Goal: Task Accomplishment & Management: Use online tool/utility

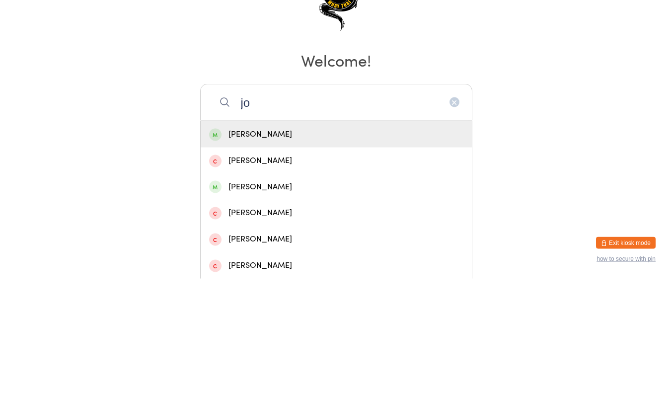
type input "j"
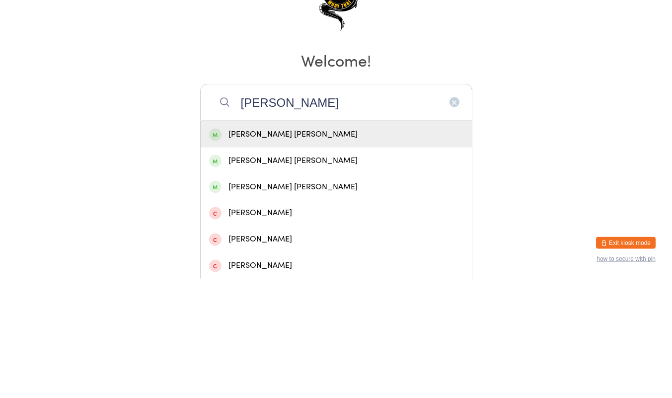
type input "[PERSON_NAME]"
click at [314, 251] on div "[PERSON_NAME] [PERSON_NAME]" at bounding box center [336, 253] width 254 height 13
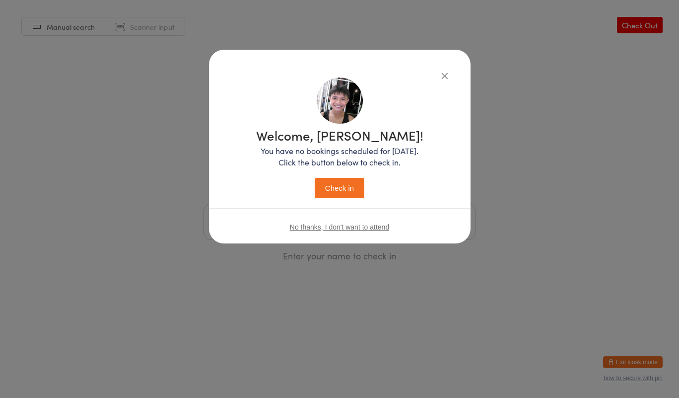
click at [341, 190] on button "Check in" at bounding box center [340, 188] width 50 height 20
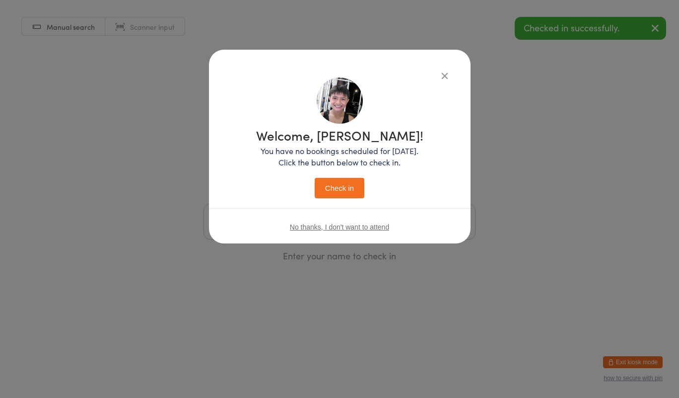
click at [354, 195] on button "Check in" at bounding box center [340, 188] width 50 height 20
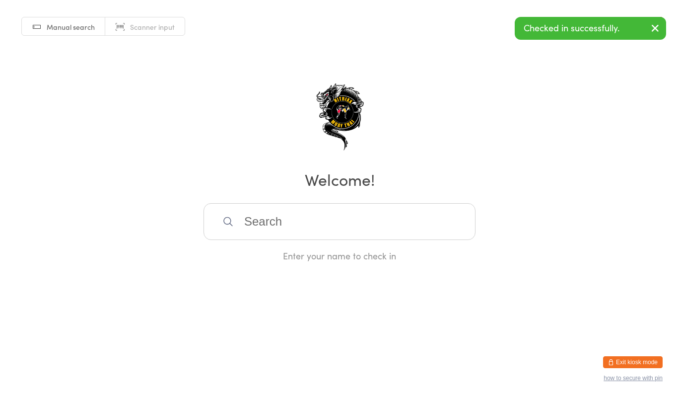
click at [379, 227] on input "search" at bounding box center [340, 221] width 272 height 37
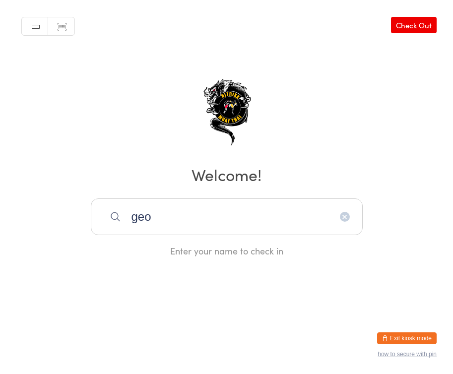
click at [307, 120] on div "Manual search Scanner input Check Out Welcome! [PERSON_NAME] Enter your name to…" at bounding box center [226, 128] width 453 height 257
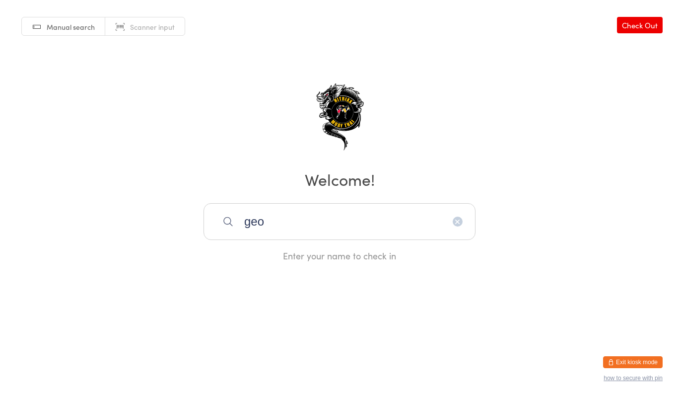
click at [380, 219] on input "geo" at bounding box center [340, 221] width 272 height 37
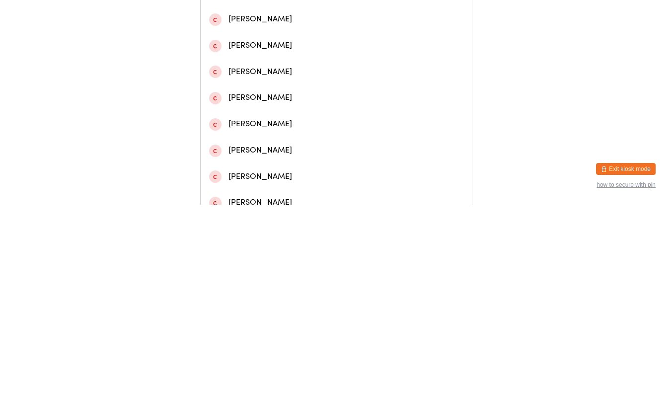
scroll to position [175, 0]
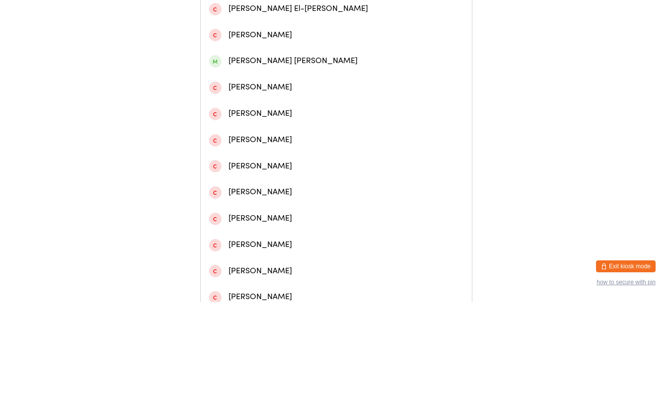
type input "[PERSON_NAME]"
click at [294, 158] on div "[PERSON_NAME] [PERSON_NAME]" at bounding box center [336, 156] width 254 height 13
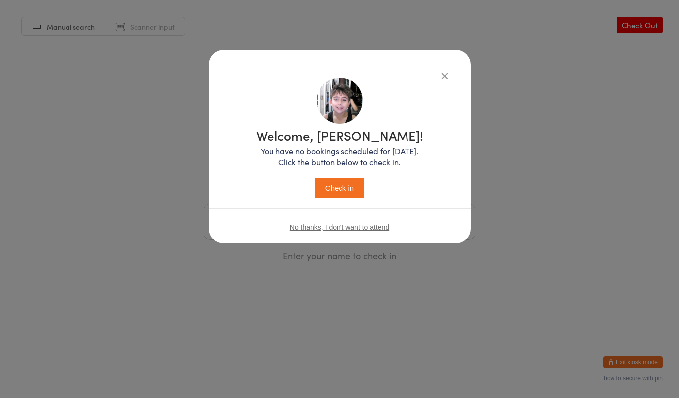
click at [340, 187] on button "Check in" at bounding box center [340, 188] width 50 height 20
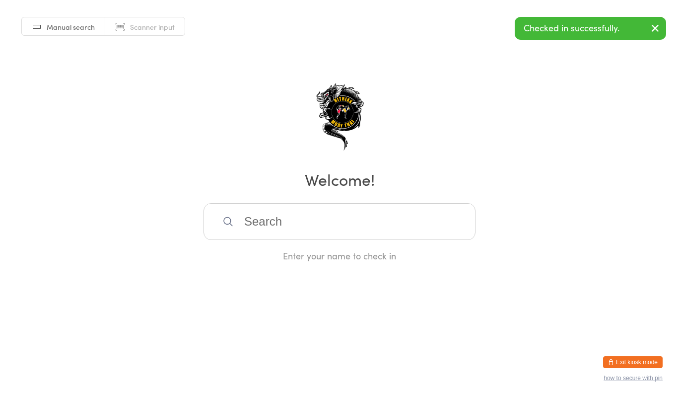
click at [378, 225] on input "search" at bounding box center [340, 221] width 272 height 37
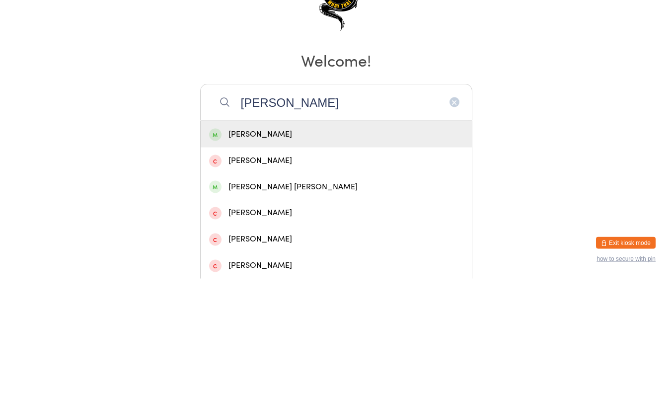
type input "[PERSON_NAME]"
click at [306, 304] on div "[PERSON_NAME] [PERSON_NAME]" at bounding box center [336, 305] width 254 height 13
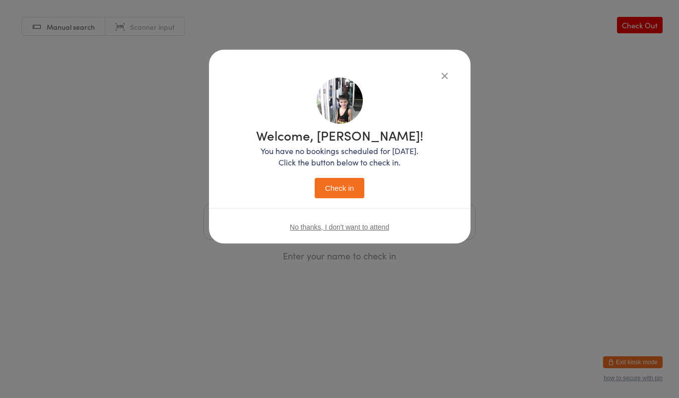
click at [351, 183] on button "Check in" at bounding box center [340, 188] width 50 height 20
click at [353, 188] on button "Check in" at bounding box center [340, 188] width 50 height 20
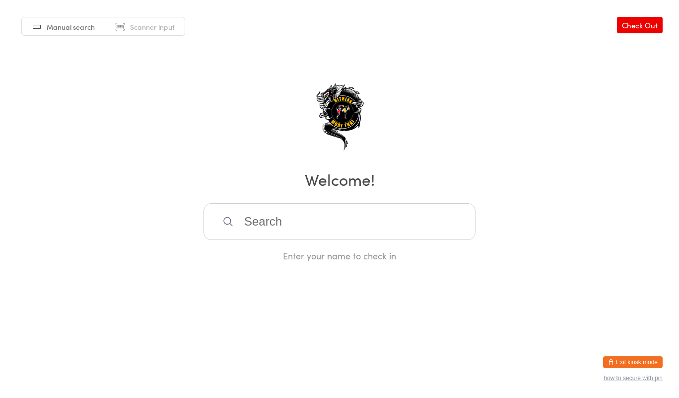
click at [619, 28] on link "Check Out" at bounding box center [640, 25] width 46 height 16
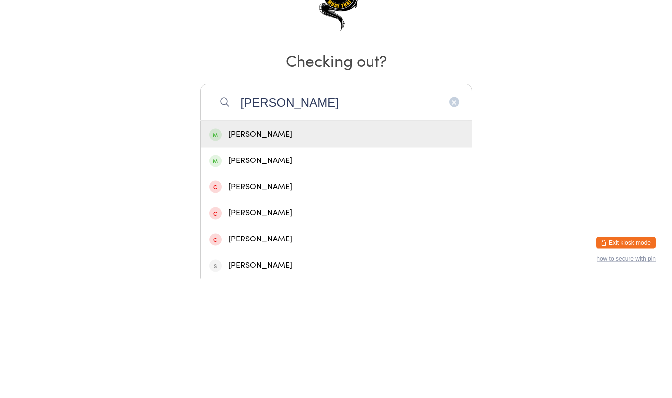
type input "[PERSON_NAME]"
click at [253, 258] on div "[PERSON_NAME]" at bounding box center [336, 253] width 254 height 13
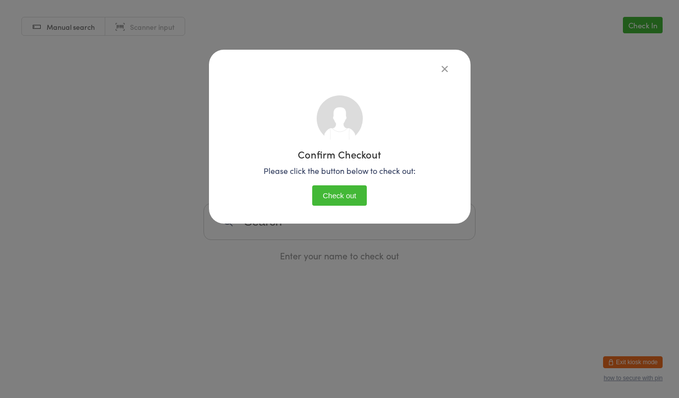
click at [340, 196] on button "Check out" at bounding box center [339, 195] width 55 height 20
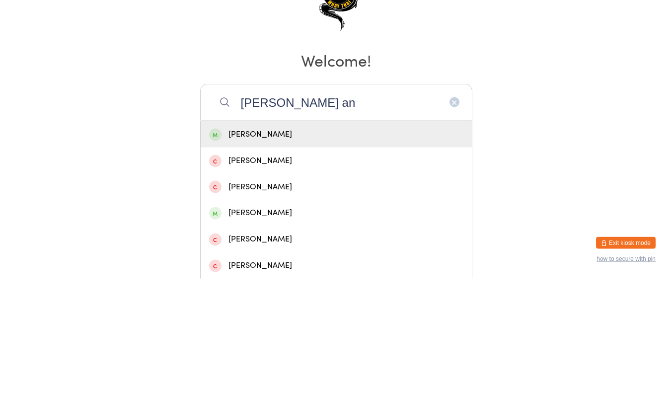
type input "[PERSON_NAME] an"
click at [258, 255] on div "[PERSON_NAME]" at bounding box center [336, 253] width 254 height 13
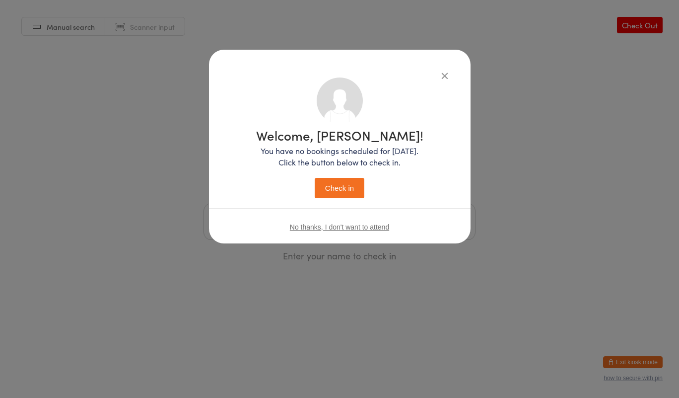
click at [340, 189] on button "Check in" at bounding box center [340, 188] width 50 height 20
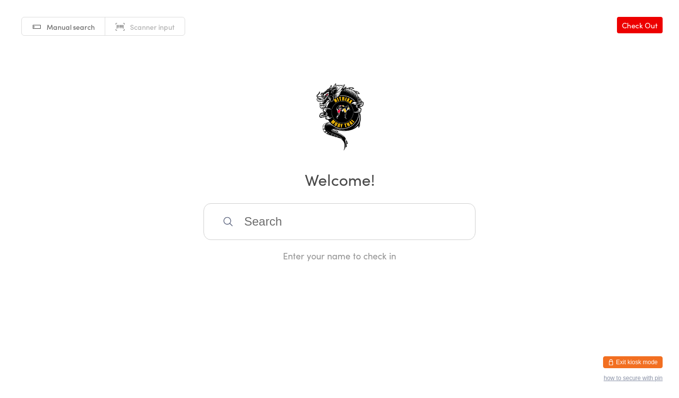
click at [271, 257] on div "Enter your name to check in" at bounding box center [340, 255] width 272 height 12
click at [298, 217] on input "search" at bounding box center [340, 221] width 272 height 37
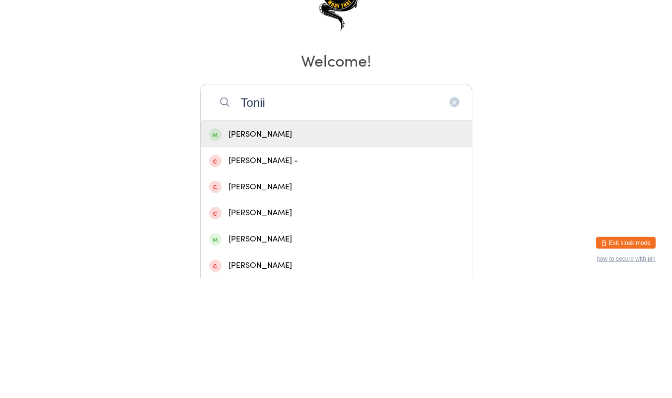
type input "Tonii"
click at [293, 260] on div "[PERSON_NAME]" at bounding box center [336, 253] width 254 height 13
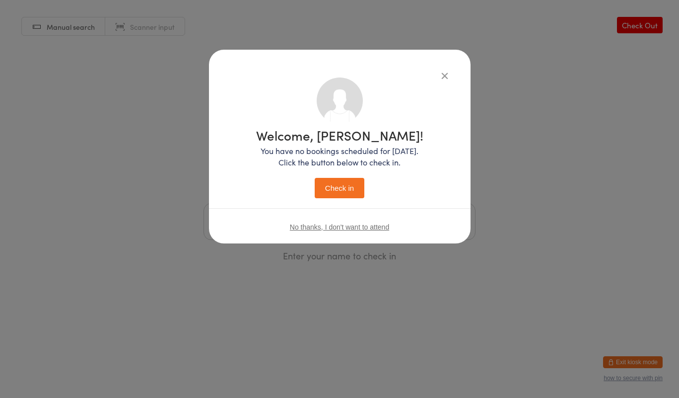
click at [334, 195] on button "Check in" at bounding box center [340, 188] width 50 height 20
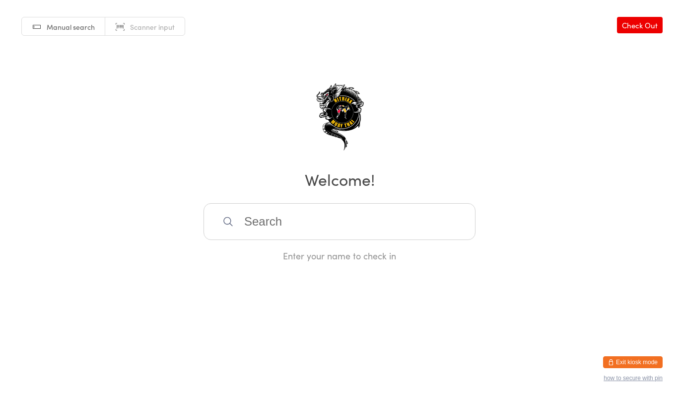
click at [293, 239] on input "search" at bounding box center [340, 221] width 272 height 37
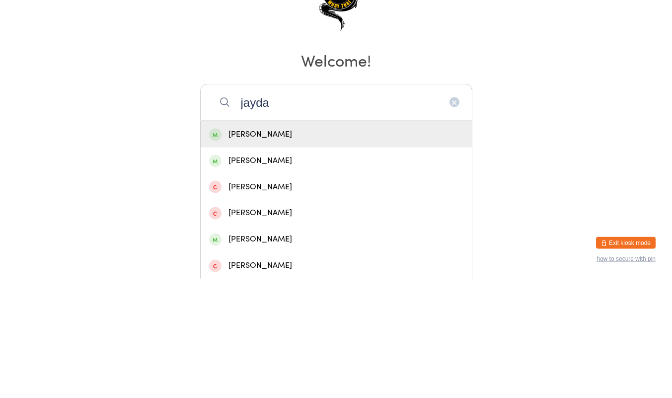
type input "jayda"
click at [276, 282] on div "[PERSON_NAME]" at bounding box center [336, 279] width 254 height 13
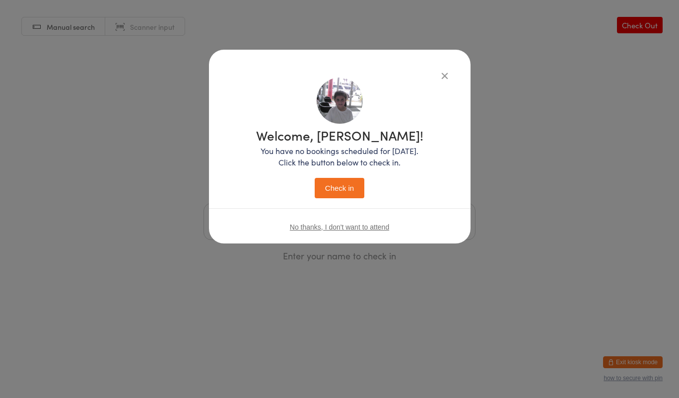
click at [340, 195] on button "Check in" at bounding box center [340, 188] width 50 height 20
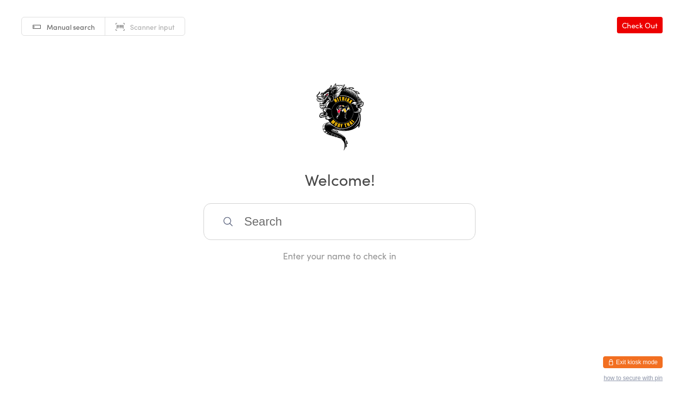
click at [302, 216] on input "search" at bounding box center [340, 221] width 272 height 37
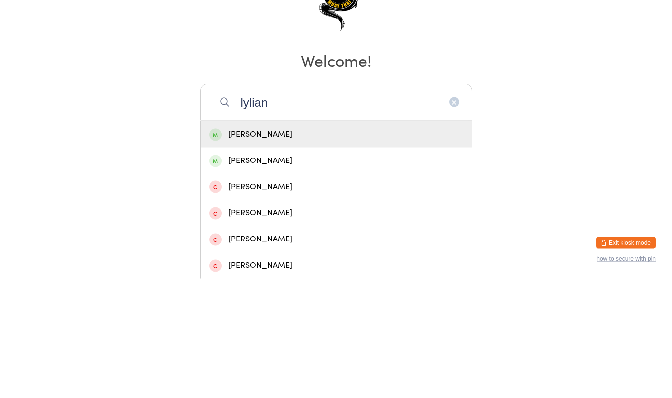
type input "lylian"
click at [268, 258] on div "[PERSON_NAME]" at bounding box center [336, 253] width 254 height 13
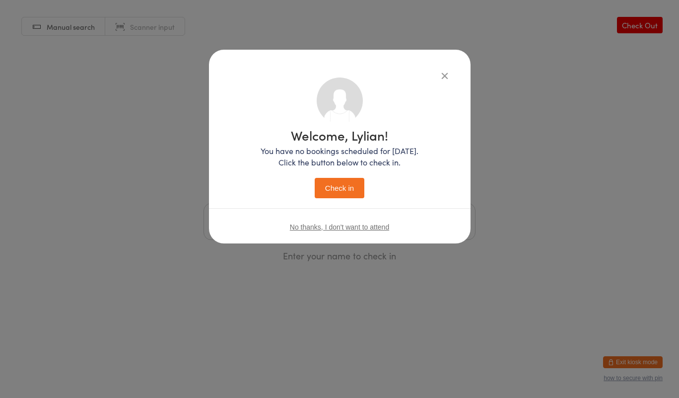
click at [358, 198] on button "Check in" at bounding box center [340, 188] width 50 height 20
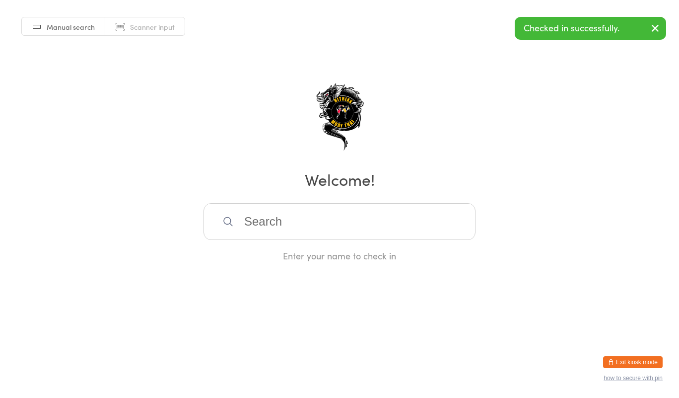
click at [272, 238] on input "search" at bounding box center [340, 221] width 272 height 37
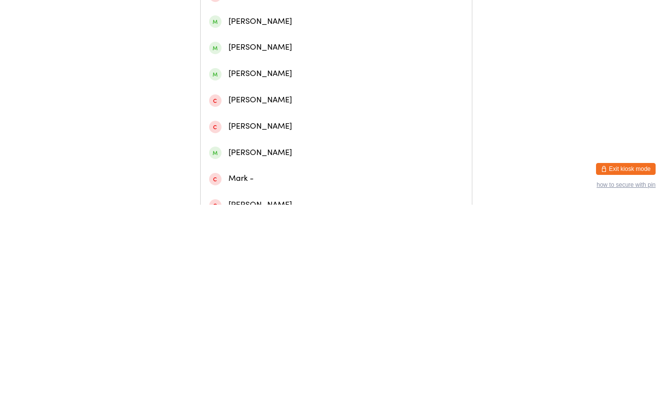
scroll to position [92, 0]
type input "[PERSON_NAME]"
click at [279, 269] on div "[PERSON_NAME]" at bounding box center [336, 266] width 254 height 13
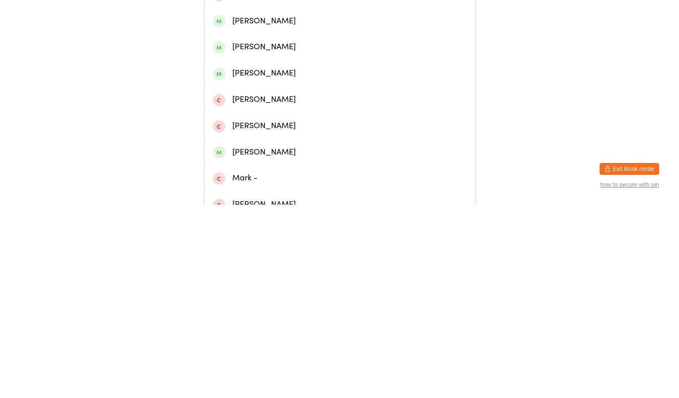
scroll to position [0, 0]
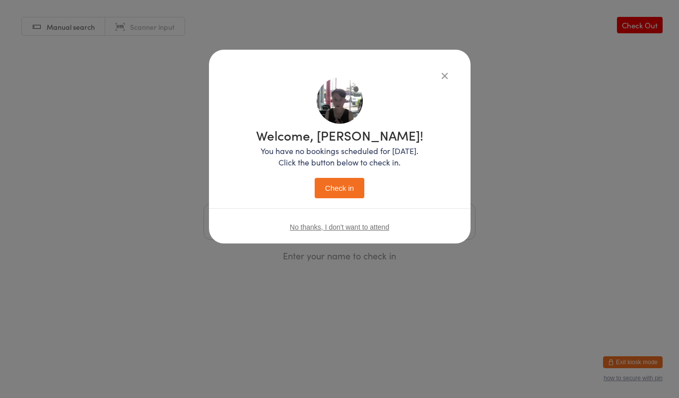
click at [356, 187] on button "Check in" at bounding box center [340, 188] width 50 height 20
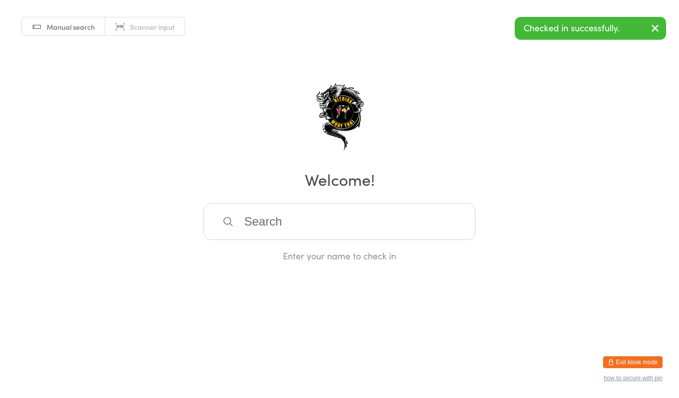
click at [275, 215] on input "search" at bounding box center [340, 221] width 272 height 37
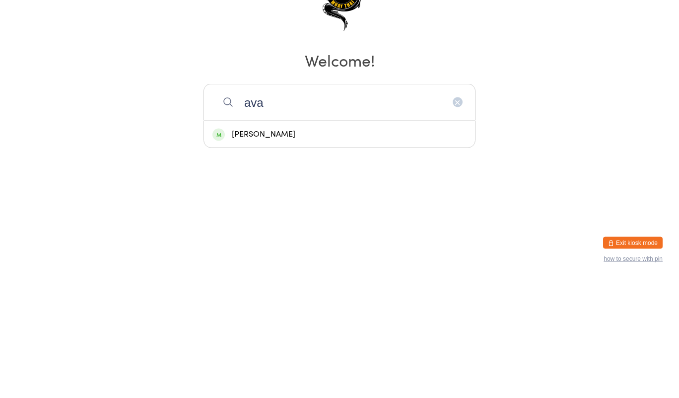
type input "ava"
click at [300, 260] on div "[PERSON_NAME]" at bounding box center [339, 253] width 271 height 26
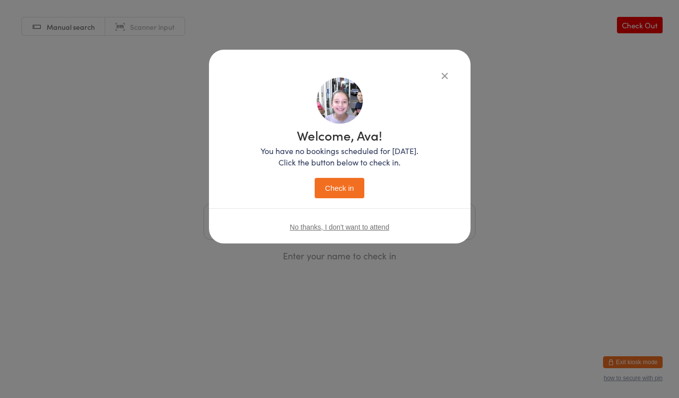
click at [355, 187] on button "Check in" at bounding box center [340, 188] width 50 height 20
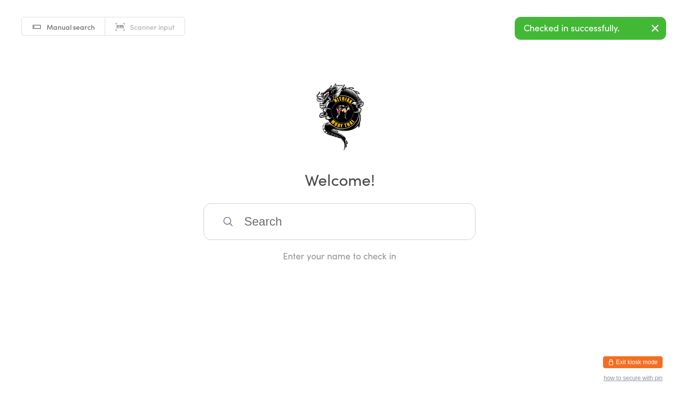
click at [229, 224] on icon at bounding box center [227, 221] width 9 height 9
click at [249, 223] on input "search" at bounding box center [340, 221] width 272 height 37
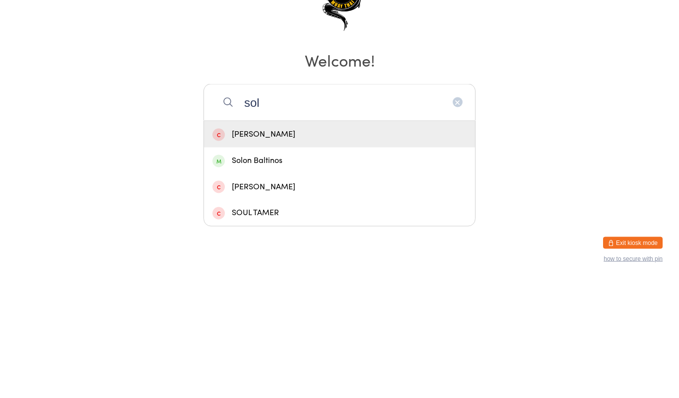
type input "sol"
click at [224, 283] on span at bounding box center [219, 280] width 12 height 12
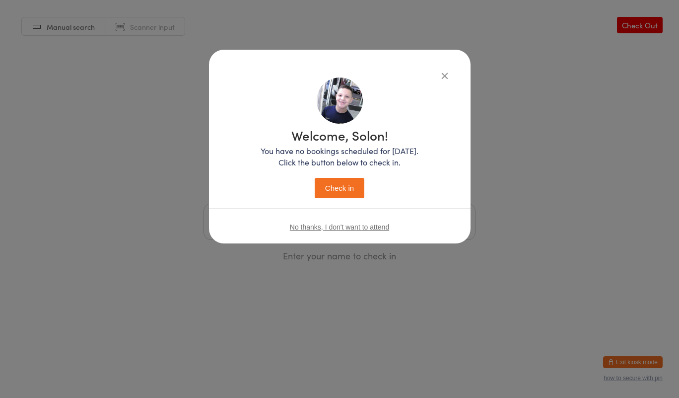
click at [334, 185] on button "Check in" at bounding box center [340, 188] width 50 height 20
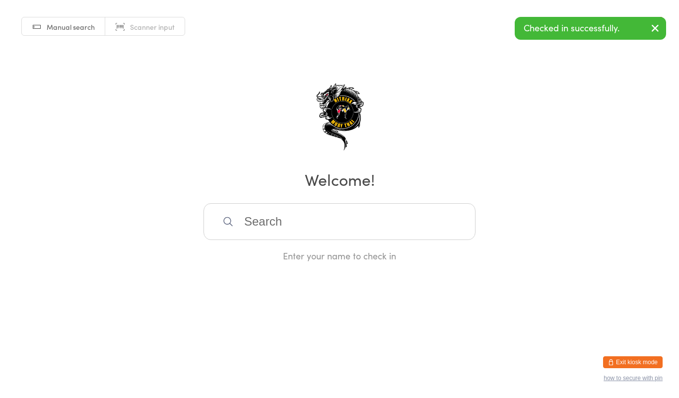
click at [433, 228] on input "search" at bounding box center [340, 221] width 272 height 37
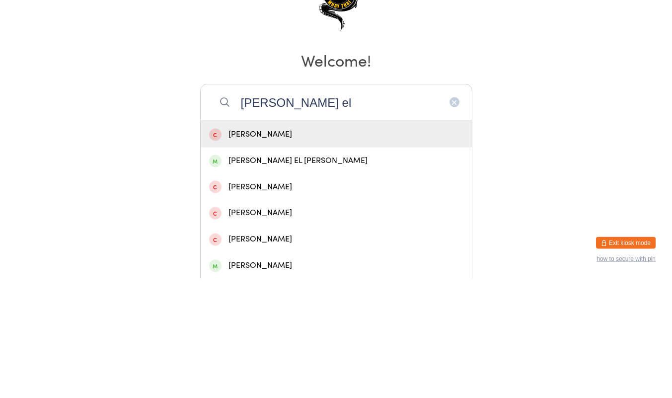
type input "[PERSON_NAME] el"
click at [313, 280] on div "[PERSON_NAME] EL [PERSON_NAME]" at bounding box center [336, 279] width 254 height 13
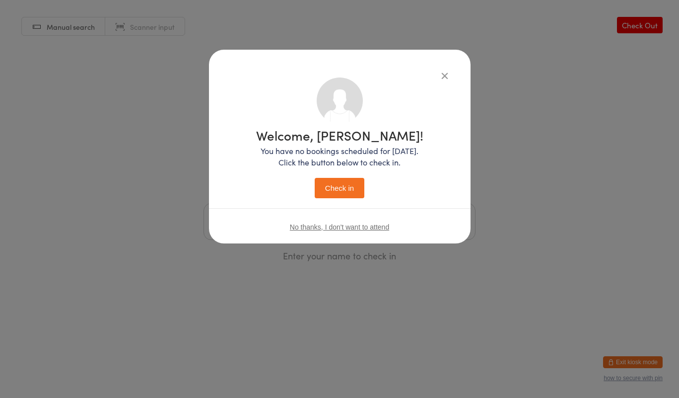
click at [356, 186] on button "Check in" at bounding box center [340, 188] width 50 height 20
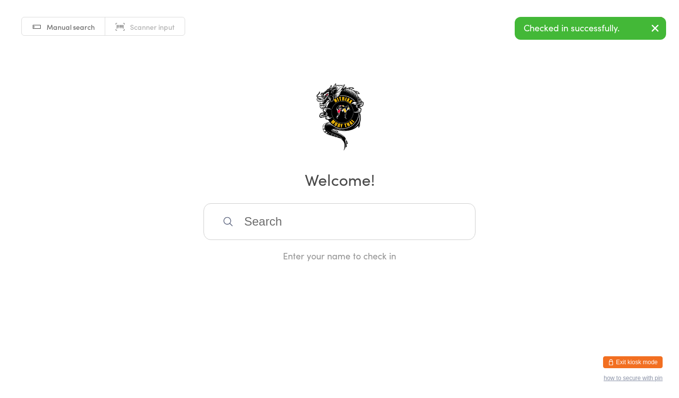
click at [407, 226] on input "search" at bounding box center [340, 221] width 272 height 37
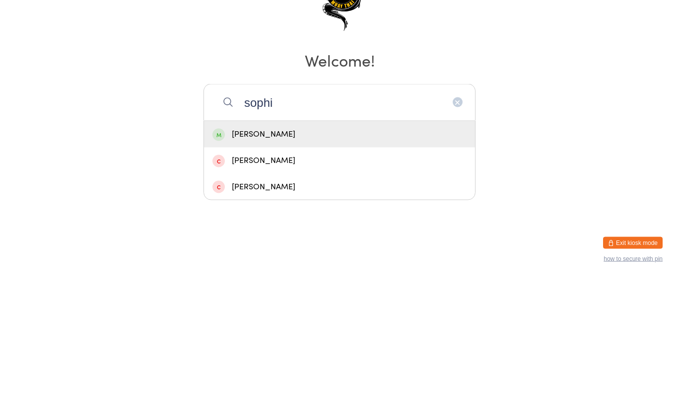
type input "sophi"
click at [376, 266] on div "[PERSON_NAME]" at bounding box center [339, 253] width 271 height 26
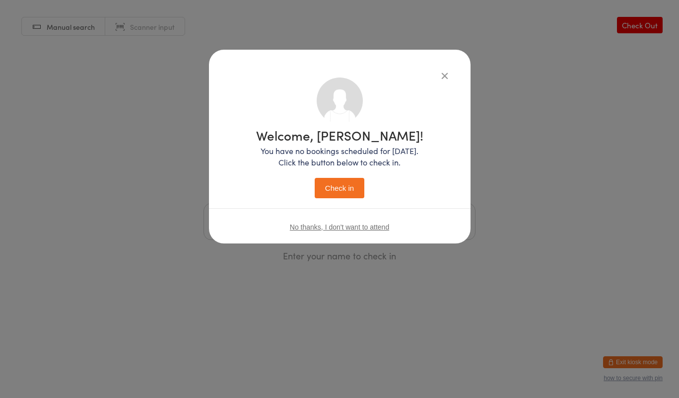
click at [352, 192] on button "Check in" at bounding box center [340, 188] width 50 height 20
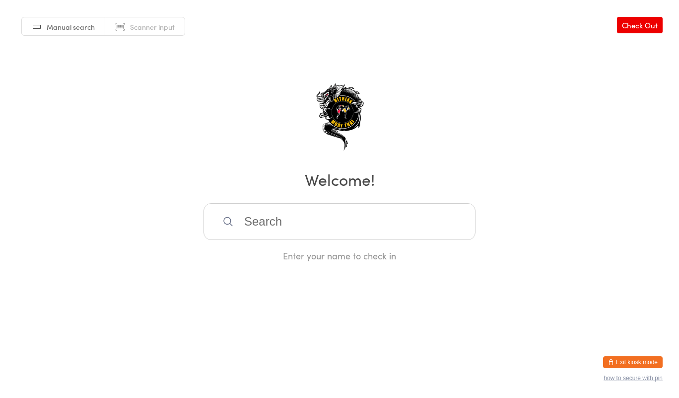
click at [261, 218] on input "search" at bounding box center [340, 221] width 272 height 37
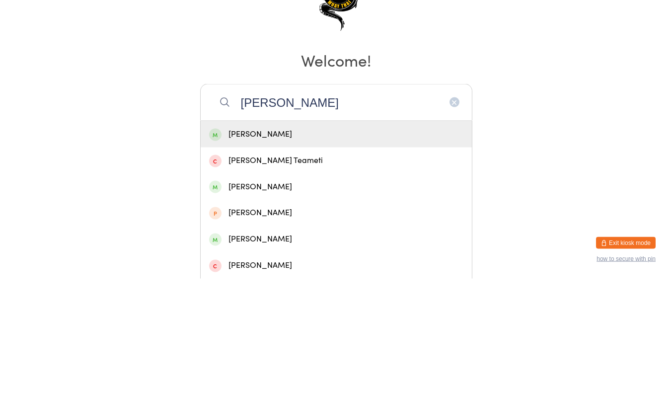
type input "[PERSON_NAME]"
click at [278, 253] on div "[PERSON_NAME]" at bounding box center [336, 253] width 254 height 13
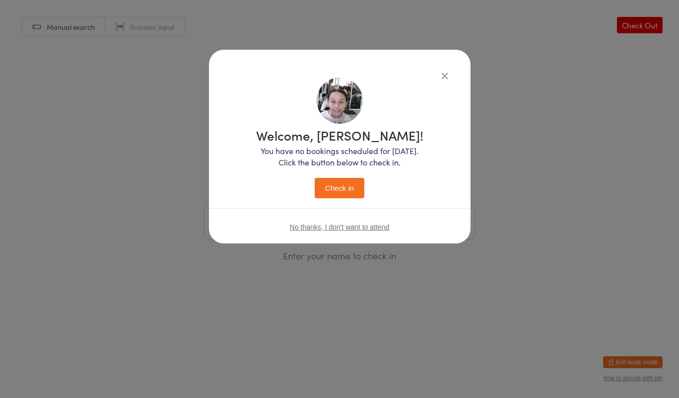
click at [342, 188] on button "Check in" at bounding box center [340, 188] width 50 height 20
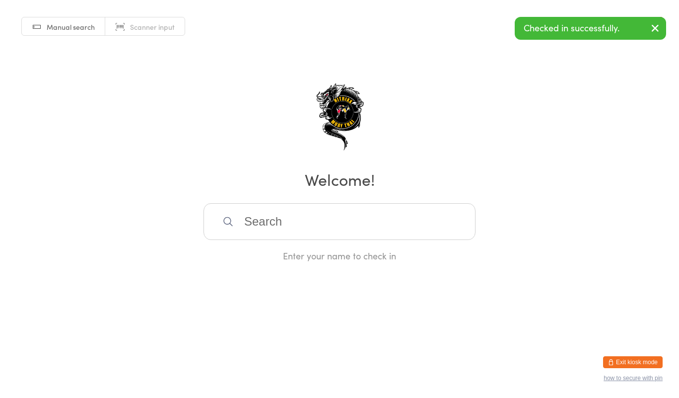
click at [326, 220] on input "search" at bounding box center [340, 221] width 272 height 37
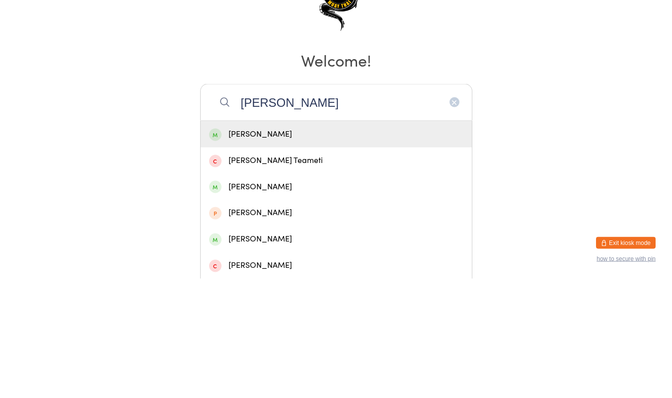
type input "[PERSON_NAME]"
click at [323, 254] on div "[PERSON_NAME]" at bounding box center [336, 253] width 254 height 13
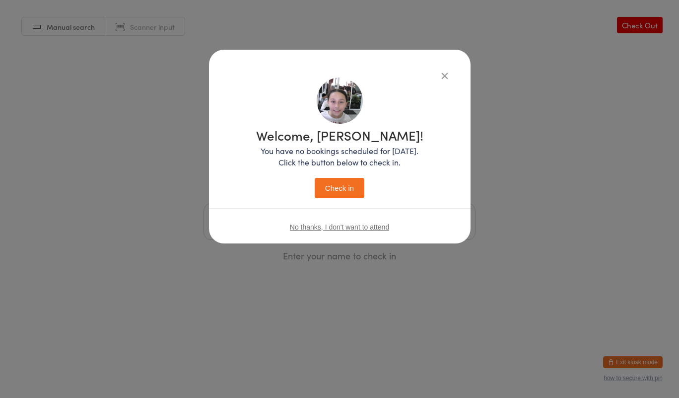
click at [345, 188] on button "Check in" at bounding box center [340, 188] width 50 height 20
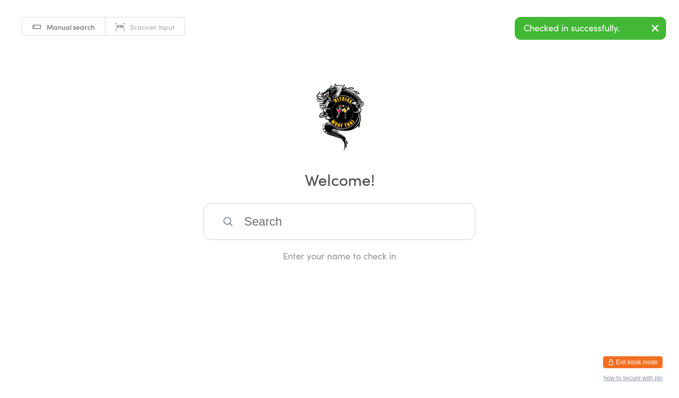
click at [314, 217] on input "search" at bounding box center [340, 221] width 272 height 37
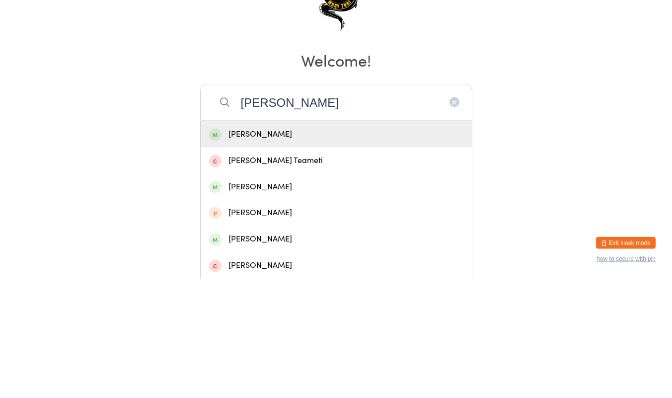
type input "[PERSON_NAME]"
click at [290, 252] on div "[PERSON_NAME]" at bounding box center [336, 253] width 254 height 13
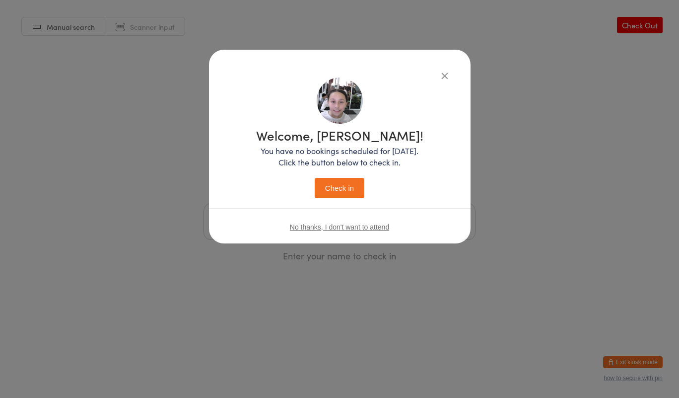
click at [344, 195] on button "Check in" at bounding box center [340, 188] width 50 height 20
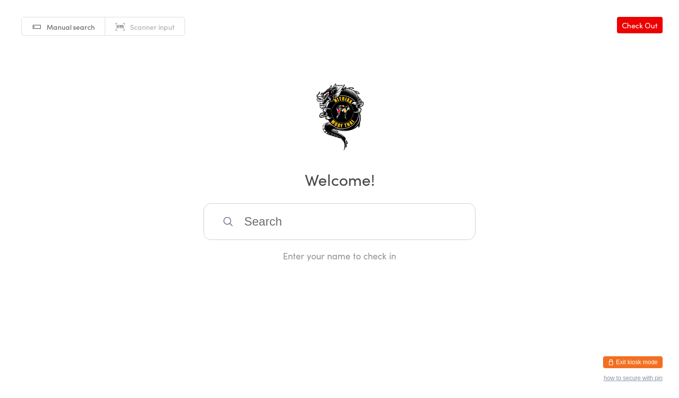
click at [287, 216] on input "search" at bounding box center [340, 221] width 272 height 37
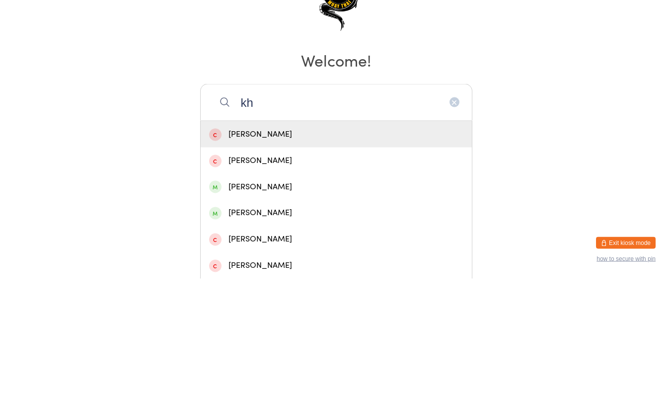
type input "k"
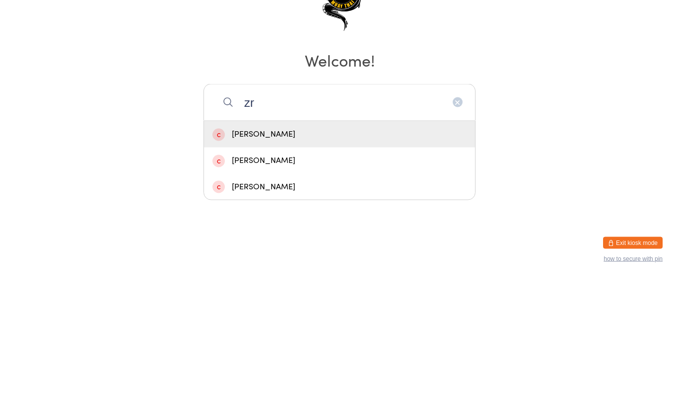
click at [357, 208] on input "zr" at bounding box center [340, 221] width 272 height 37
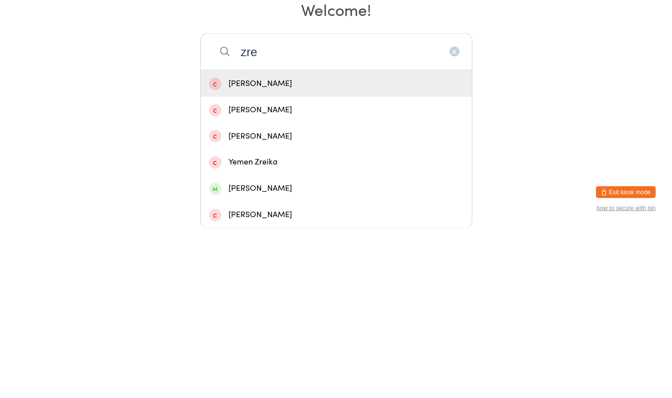
type input "zre"
click at [223, 355] on div "[PERSON_NAME]" at bounding box center [336, 358] width 254 height 13
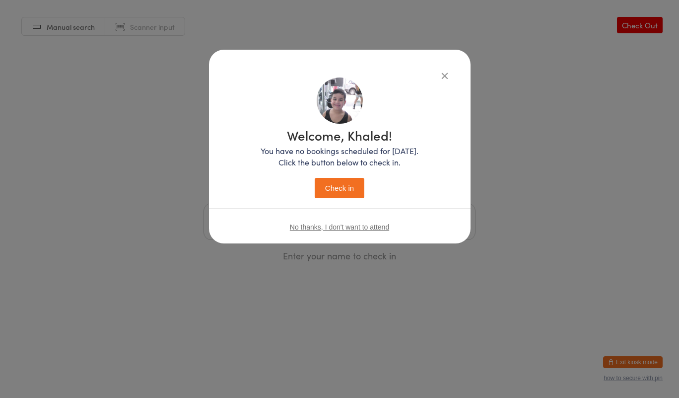
click at [341, 186] on button "Check in" at bounding box center [340, 188] width 50 height 20
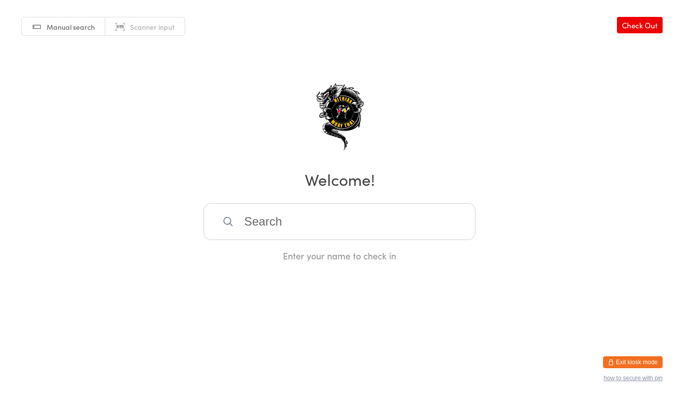
click at [370, 227] on input "search" at bounding box center [340, 221] width 272 height 37
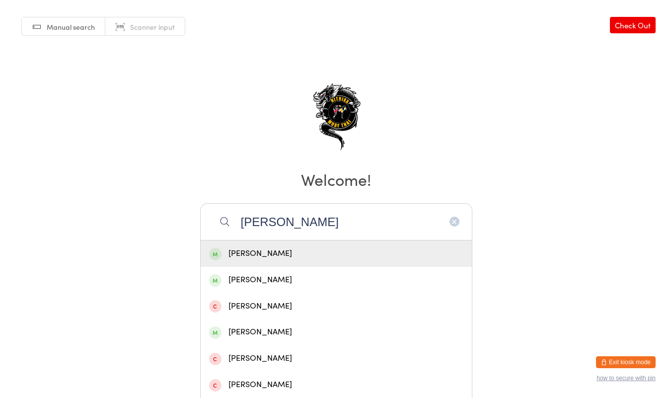
click at [555, 158] on div "Manual search Scanner input Check Out Welcome! [PERSON_NAME] [PERSON_NAME] [PER…" at bounding box center [336, 131] width 672 height 262
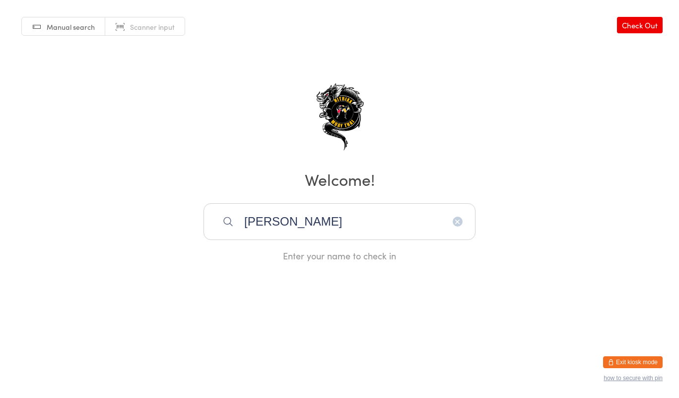
click at [351, 220] on input "[PERSON_NAME]" at bounding box center [340, 221] width 272 height 37
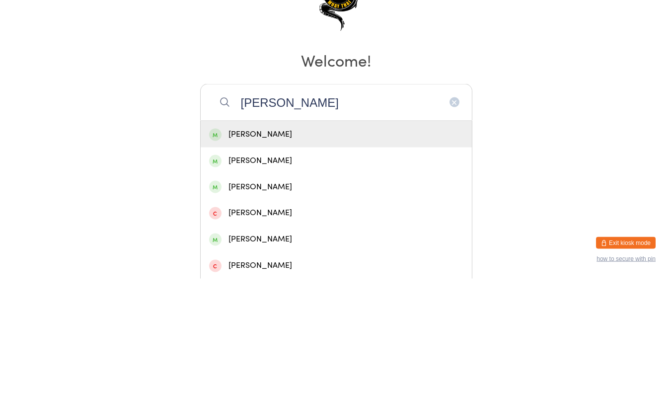
type input "[PERSON_NAME]"
click at [379, 261] on div "[PERSON_NAME]" at bounding box center [336, 253] width 271 height 26
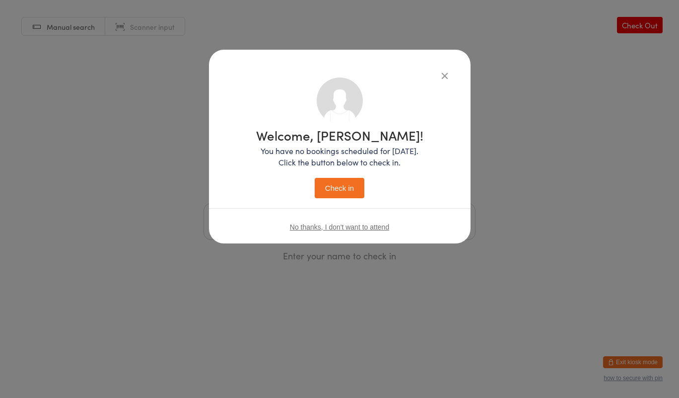
click at [343, 198] on button "Check in" at bounding box center [340, 188] width 50 height 20
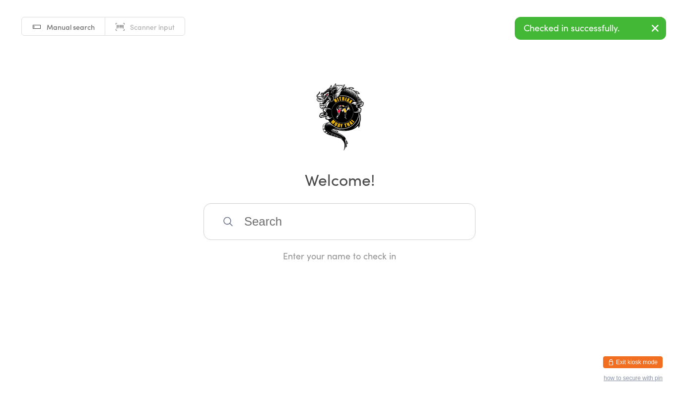
click at [320, 226] on input "search" at bounding box center [340, 221] width 272 height 37
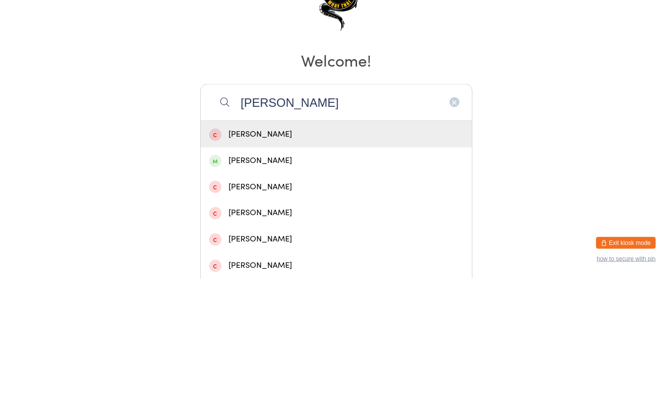
type input "[PERSON_NAME]"
click at [396, 289] on div "[PERSON_NAME]" at bounding box center [336, 280] width 271 height 26
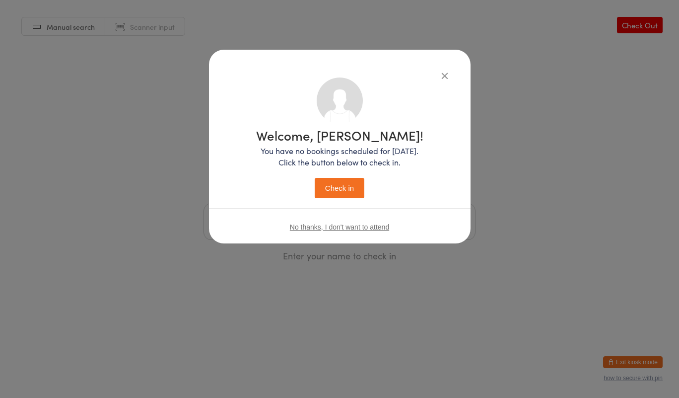
click at [355, 193] on button "Check in" at bounding box center [340, 188] width 50 height 20
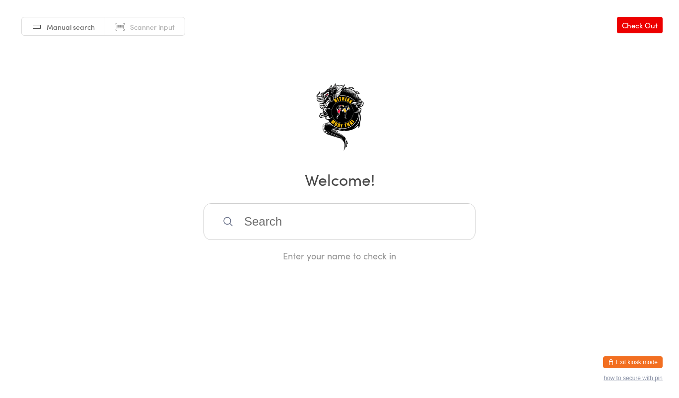
click at [368, 228] on input "search" at bounding box center [340, 221] width 272 height 37
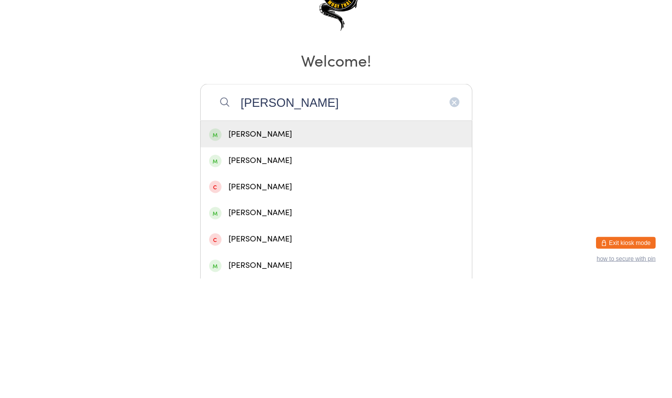
type input "abdulazizchamma"
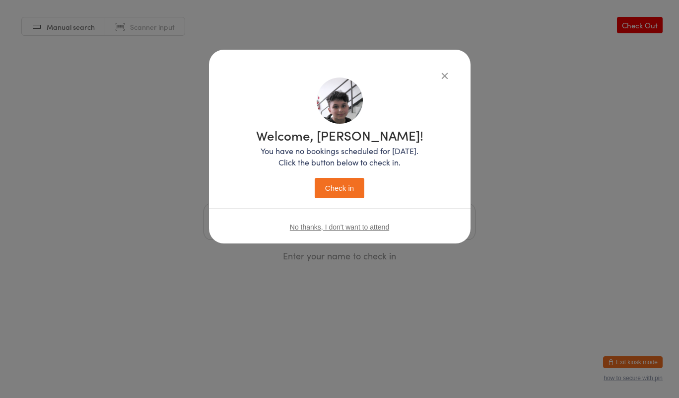
click at [357, 186] on button "Check in" at bounding box center [340, 188] width 50 height 20
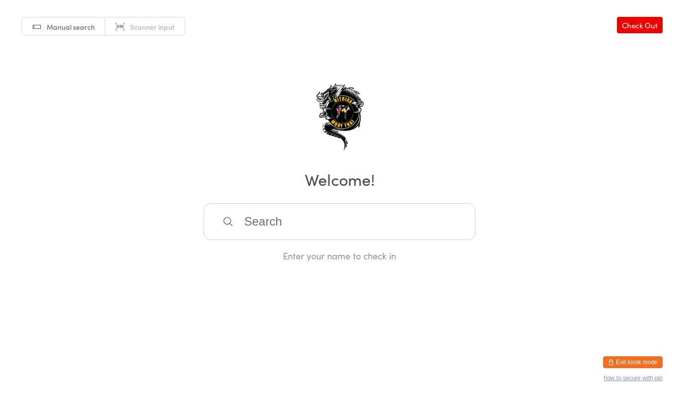
click at [335, 227] on input "search" at bounding box center [340, 221] width 272 height 37
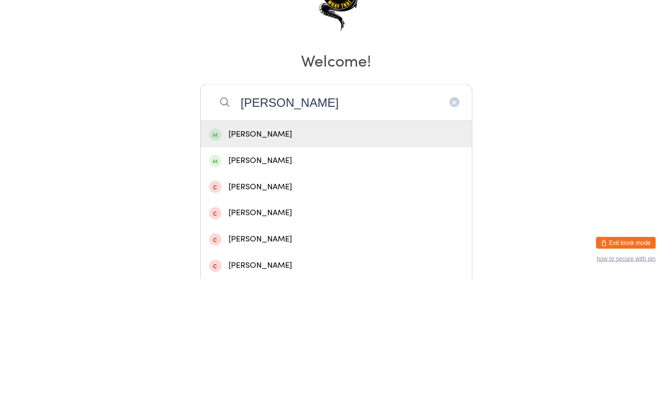
type input "[PERSON_NAME]"
click at [315, 252] on div "[PERSON_NAME]" at bounding box center [336, 253] width 254 height 13
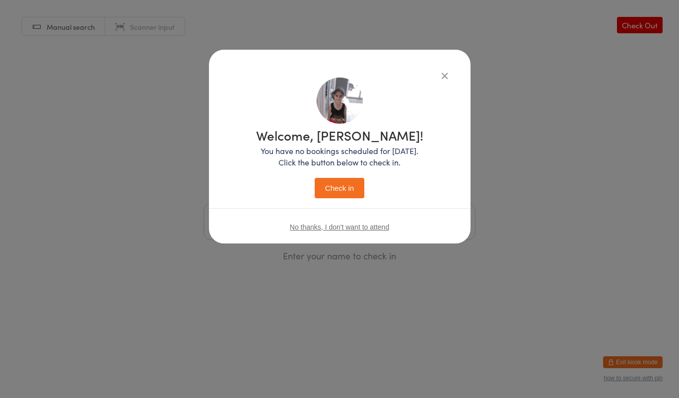
click at [347, 196] on button "Check in" at bounding box center [340, 188] width 50 height 20
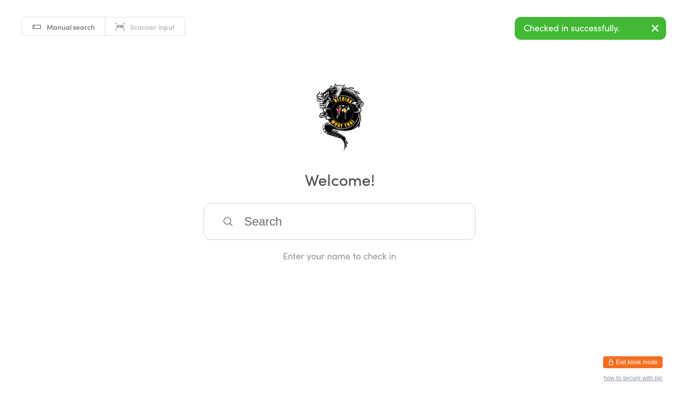
click at [323, 226] on input "search" at bounding box center [340, 221] width 272 height 37
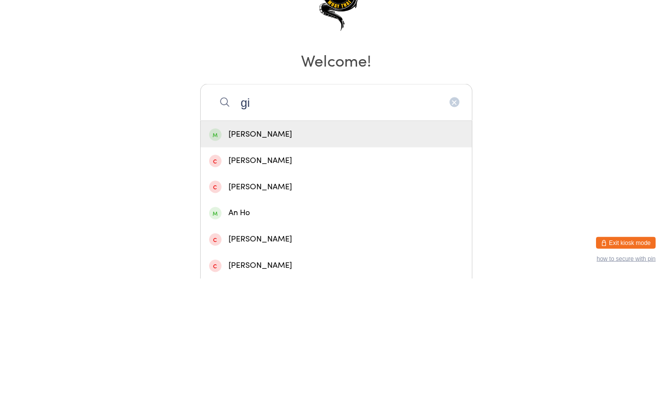
type input "g"
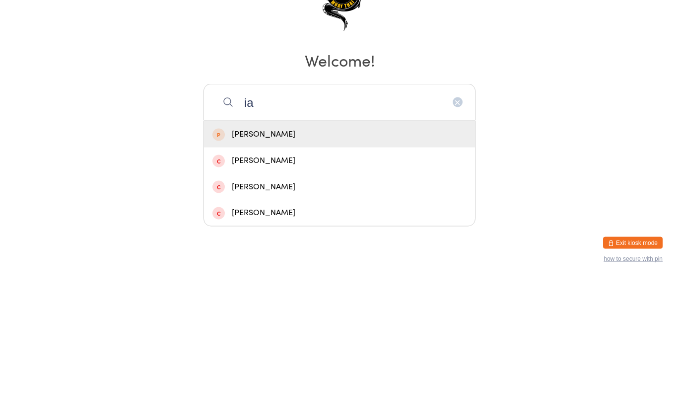
type input "i"
type input "giann"
click at [271, 259] on div "[PERSON_NAME]" at bounding box center [340, 253] width 254 height 13
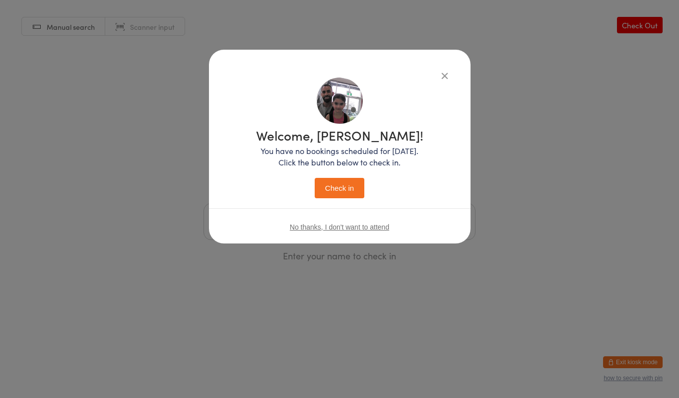
click at [327, 186] on button "Check in" at bounding box center [340, 188] width 50 height 20
click at [342, 195] on button "Check in" at bounding box center [340, 188] width 50 height 20
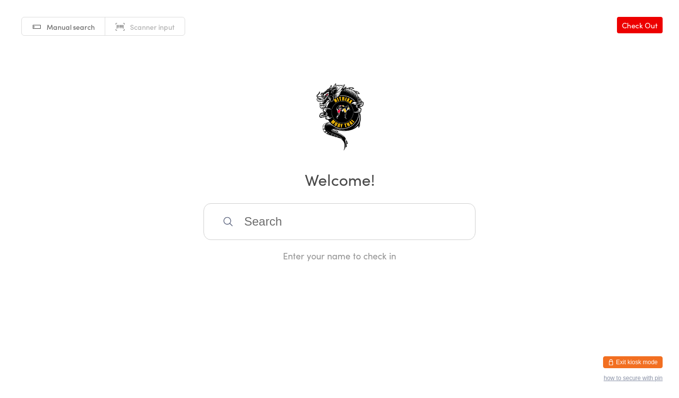
click at [338, 217] on input "search" at bounding box center [340, 221] width 272 height 37
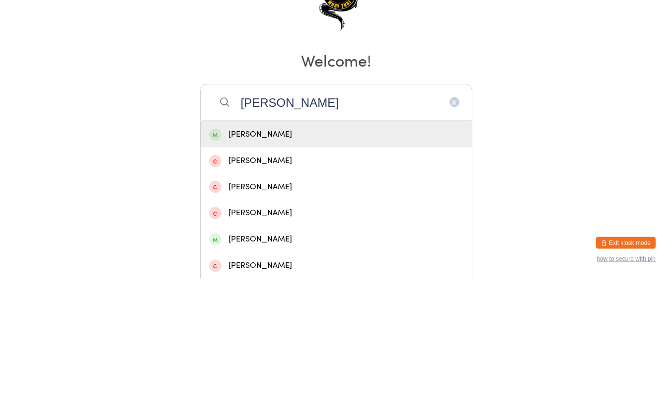
type input "[PERSON_NAME]"
click at [260, 265] on div "[PERSON_NAME]" at bounding box center [336, 253] width 271 height 26
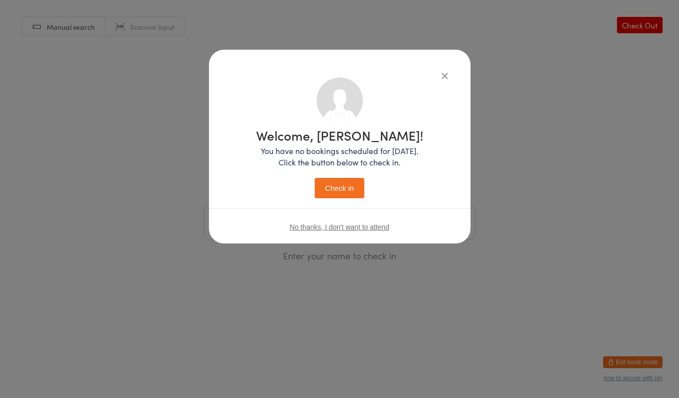
click at [329, 196] on button "Check in" at bounding box center [340, 188] width 50 height 20
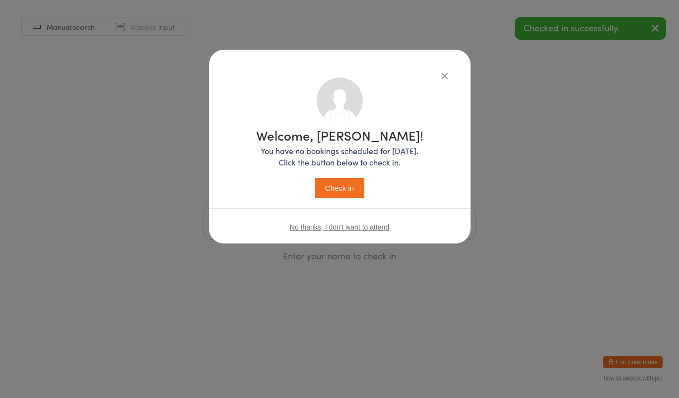
click at [354, 191] on button "Check in" at bounding box center [340, 188] width 50 height 20
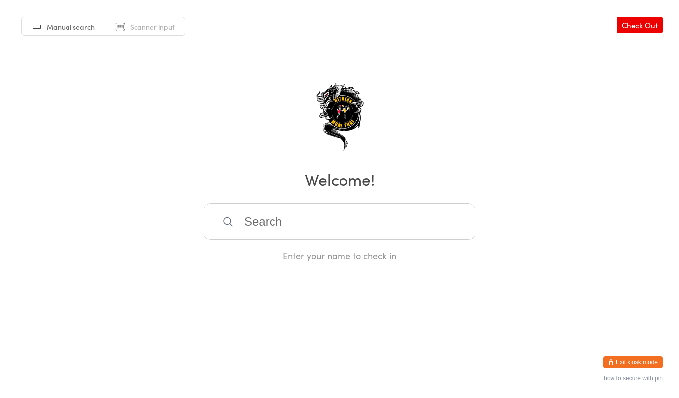
click at [314, 237] on input "search" at bounding box center [340, 221] width 272 height 37
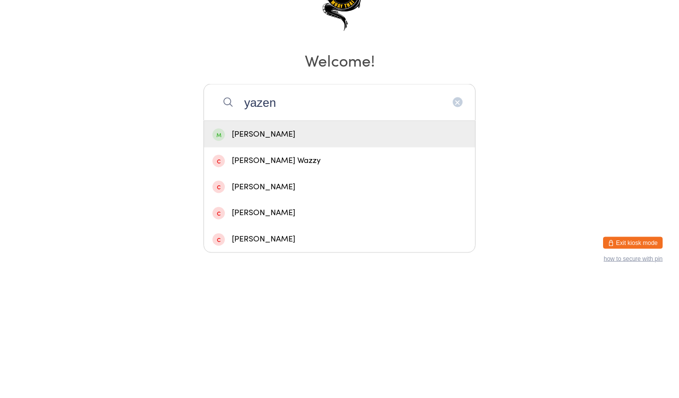
type input "yazen"
click at [329, 252] on div "[PERSON_NAME]" at bounding box center [340, 253] width 254 height 13
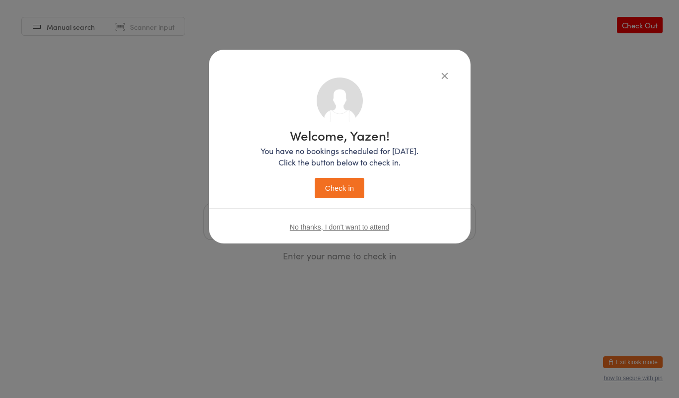
click at [352, 187] on button "Check in" at bounding box center [340, 188] width 50 height 20
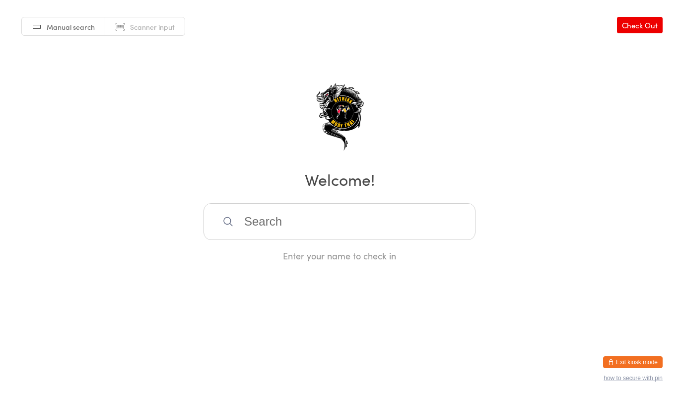
click at [387, 227] on input "search" at bounding box center [340, 221] width 272 height 37
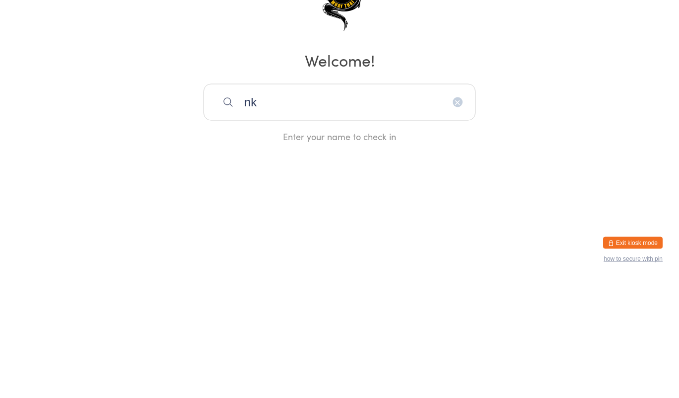
type input "n"
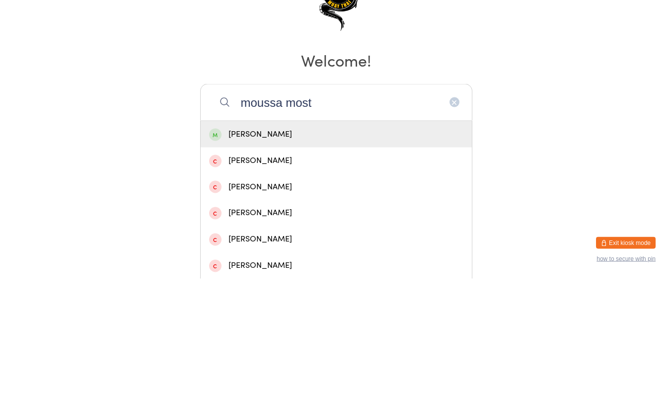
type input "moussa most"
click at [285, 250] on div "[PERSON_NAME]" at bounding box center [336, 253] width 254 height 13
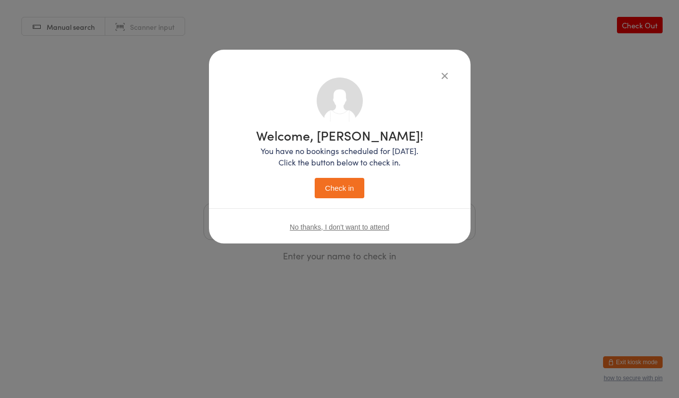
click at [351, 186] on button "Check in" at bounding box center [340, 188] width 50 height 20
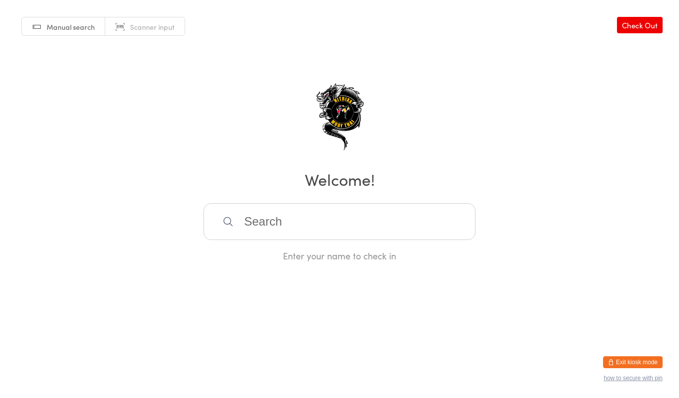
click at [282, 226] on input "search" at bounding box center [340, 221] width 272 height 37
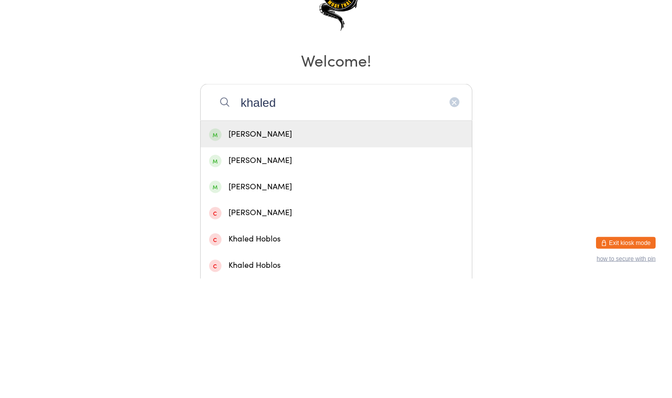
type input "khaled"
click at [314, 313] on div "[PERSON_NAME]" at bounding box center [336, 306] width 271 height 26
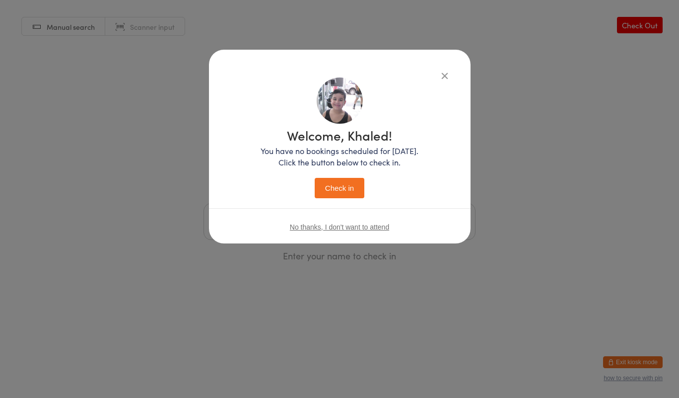
click at [343, 191] on button "Check in" at bounding box center [340, 188] width 50 height 20
click at [340, 193] on button "Check in" at bounding box center [340, 188] width 50 height 20
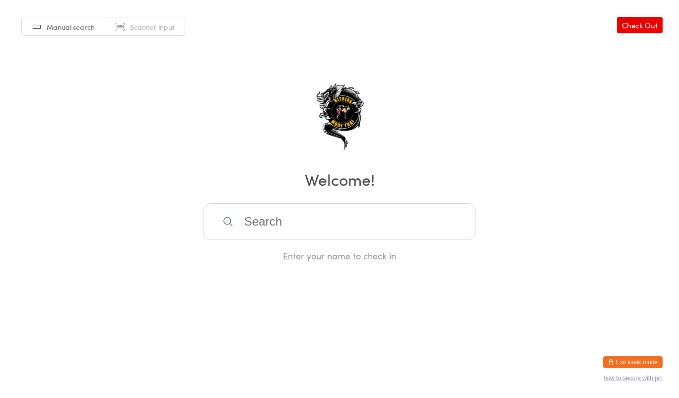
click at [253, 218] on input "search" at bounding box center [340, 221] width 272 height 37
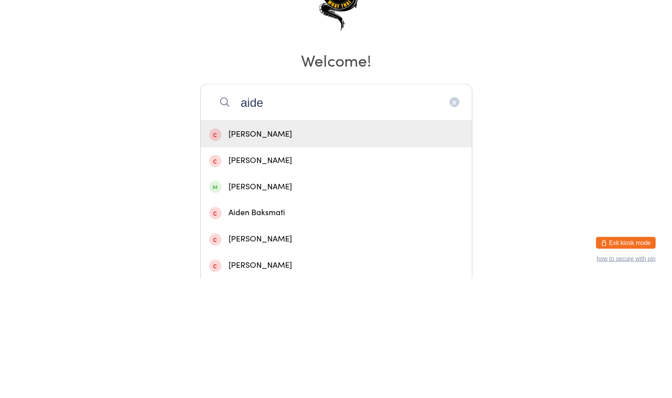
click at [547, 183] on h2 "Welcome!" at bounding box center [336, 179] width 652 height 22
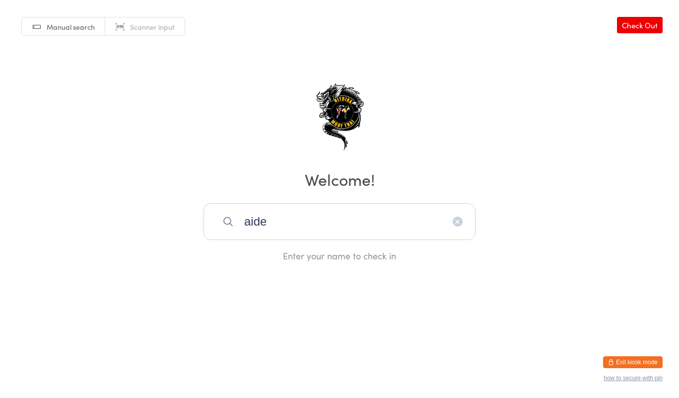
click at [367, 237] on input "aide" at bounding box center [340, 221] width 272 height 37
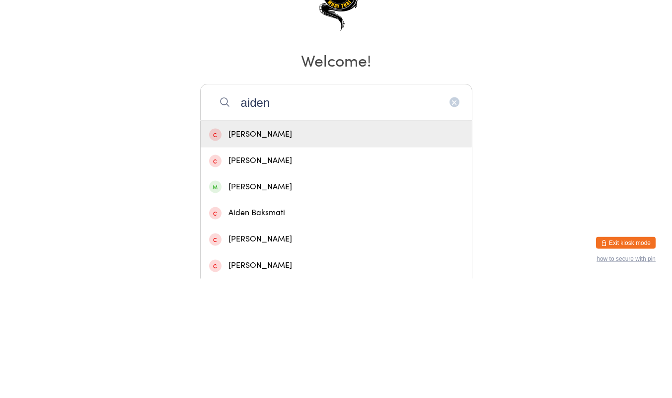
type input "aiden"
click at [408, 296] on div "[PERSON_NAME]" at bounding box center [336, 306] width 271 height 26
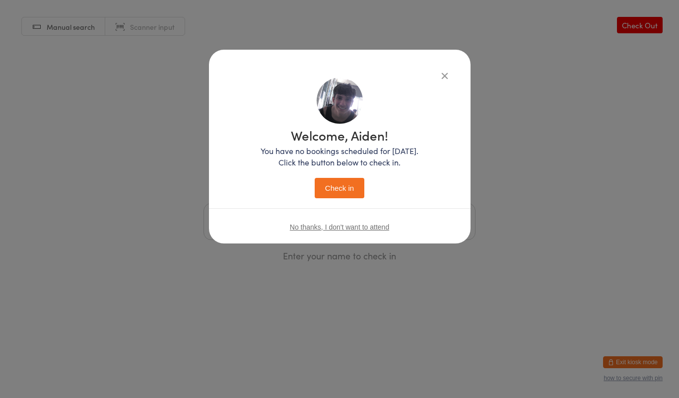
click at [351, 183] on button "Check in" at bounding box center [340, 188] width 50 height 20
